Goal: Find specific page/section: Find specific page/section

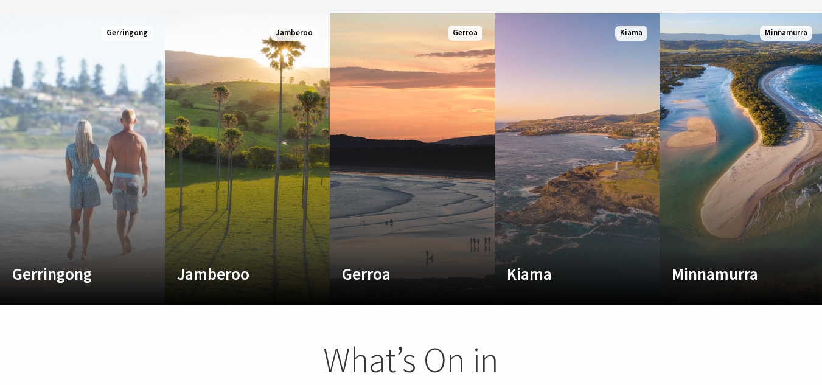
scroll to position [779, 0]
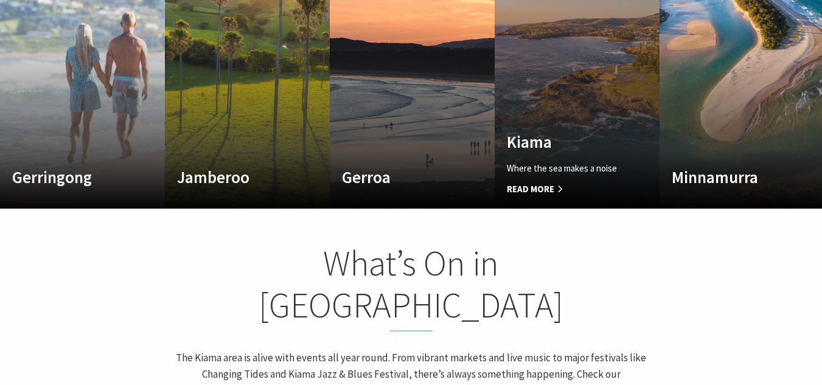
click at [537, 63] on link "Custom Image Used Kiama Where the sea makes a noise Read More Kiama" at bounding box center [577, 63] width 165 height 292
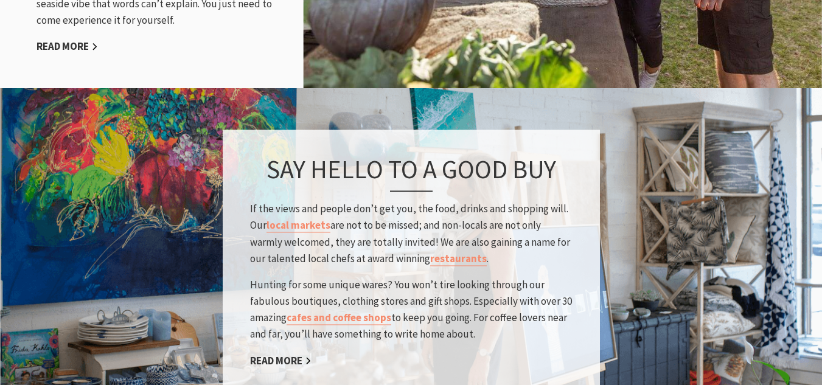
scroll to position [1801, 0]
